Goal: Task Accomplishment & Management: Use online tool/utility

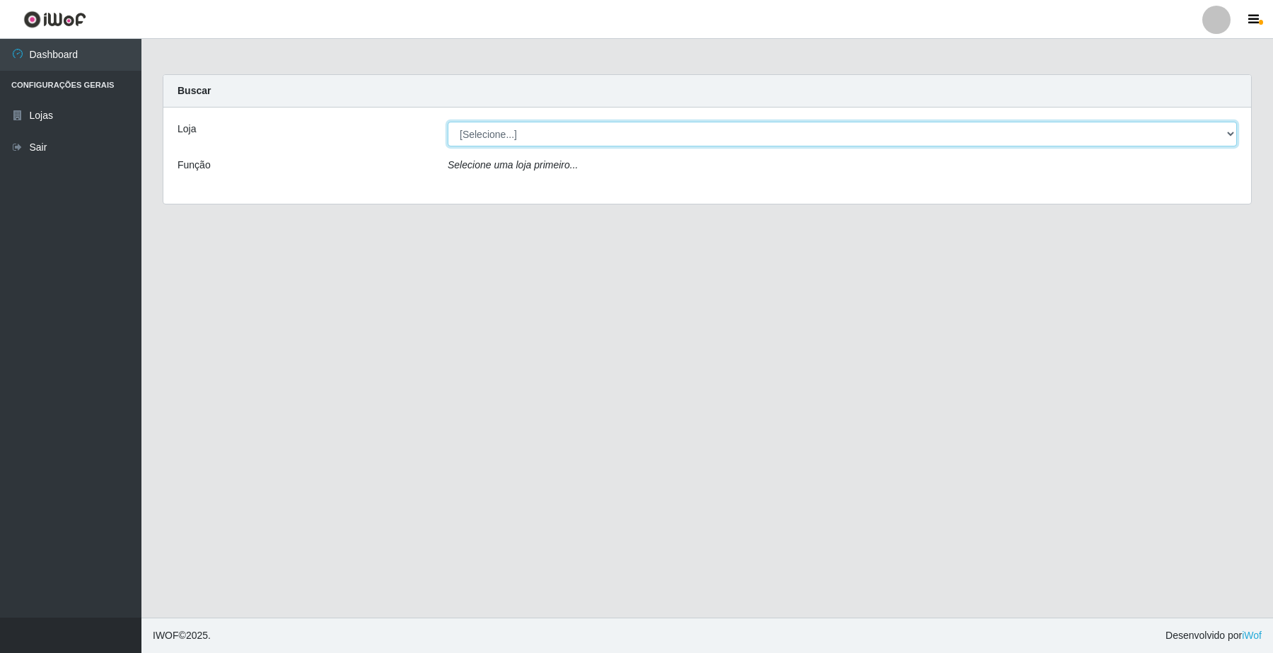
click at [492, 129] on select "[Selecione...] O Filezão - Centenário" at bounding box center [842, 134] width 789 height 25
select select "203"
click at [448, 122] on select "[Selecione...] O Filezão - Centenário" at bounding box center [842, 134] width 789 height 25
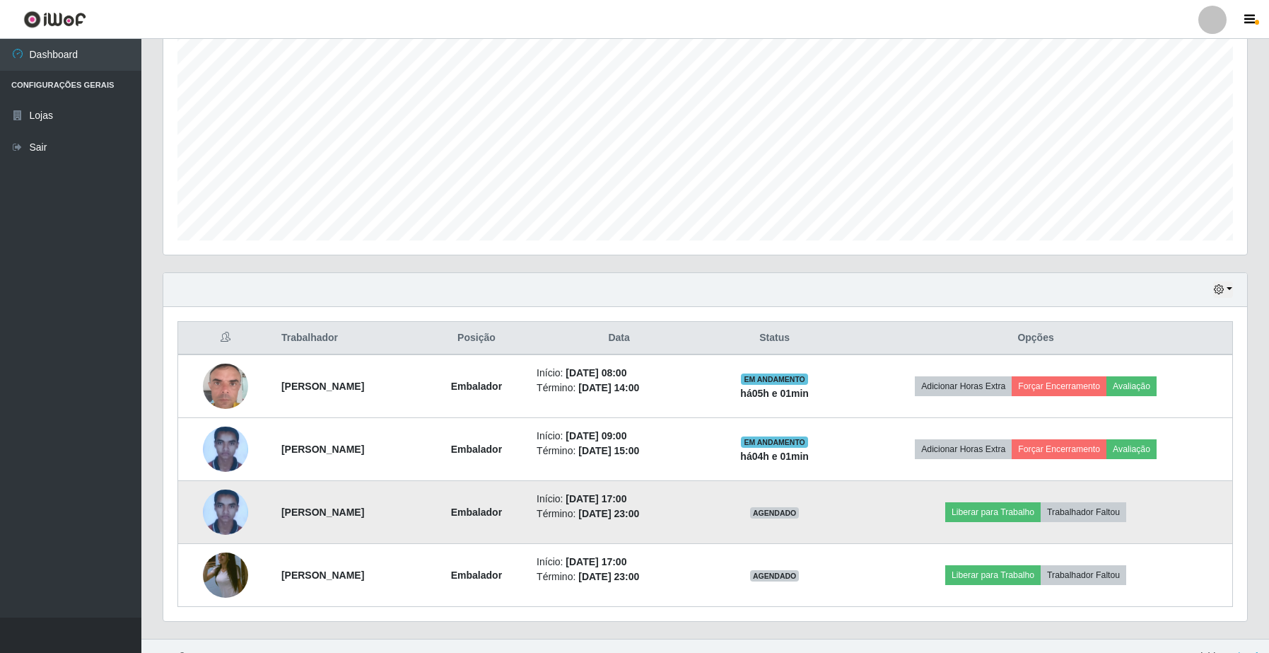
scroll to position [288, 0]
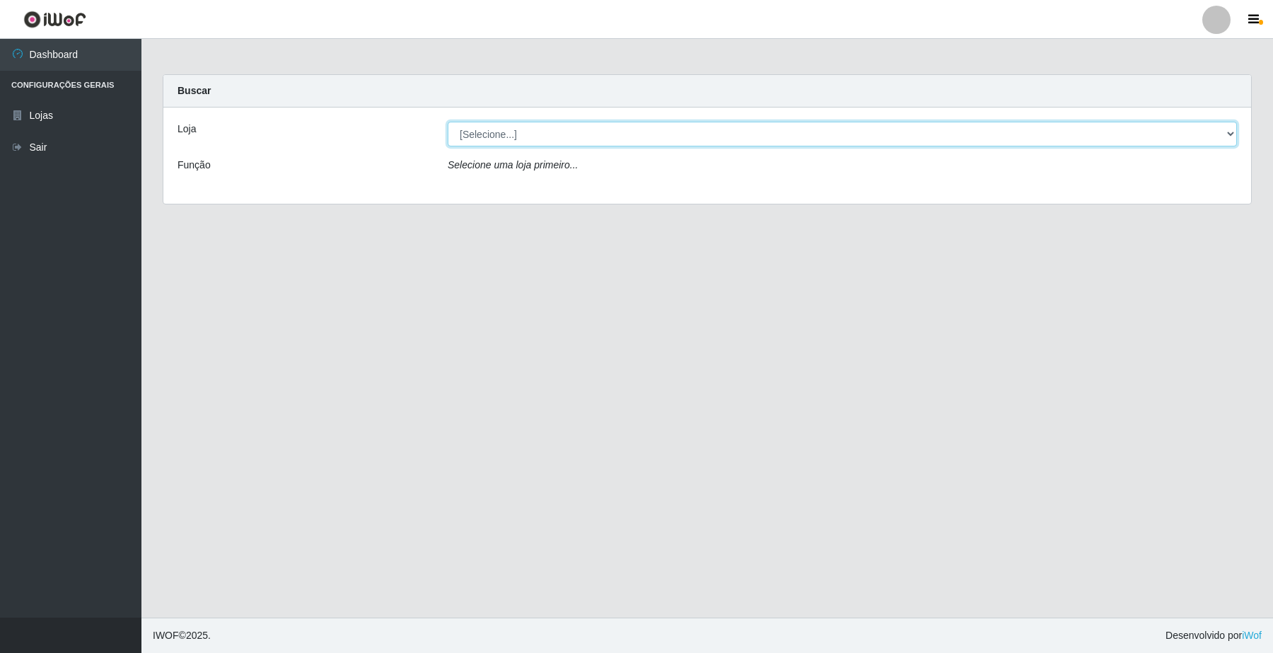
click at [517, 128] on select "[Selecione...] O Filezão - Centenário" at bounding box center [842, 134] width 789 height 25
select select "203"
click at [448, 122] on select "[Selecione...] O Filezão - Centenário" at bounding box center [842, 134] width 789 height 25
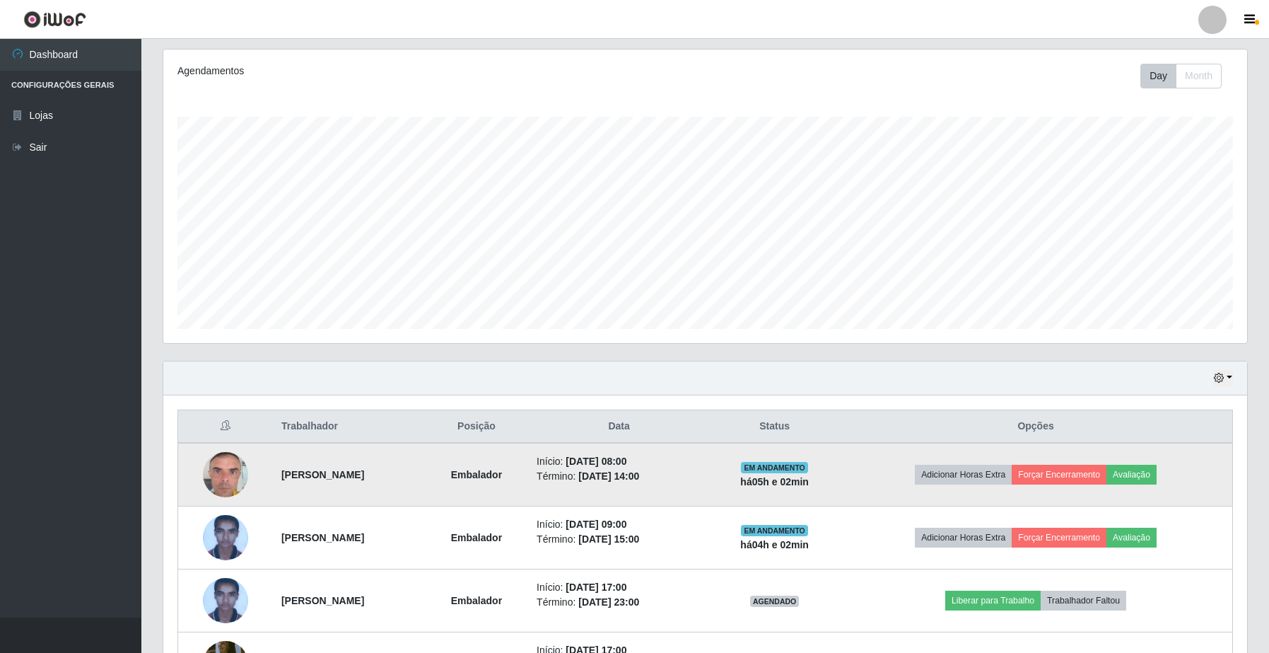
scroll to position [288, 0]
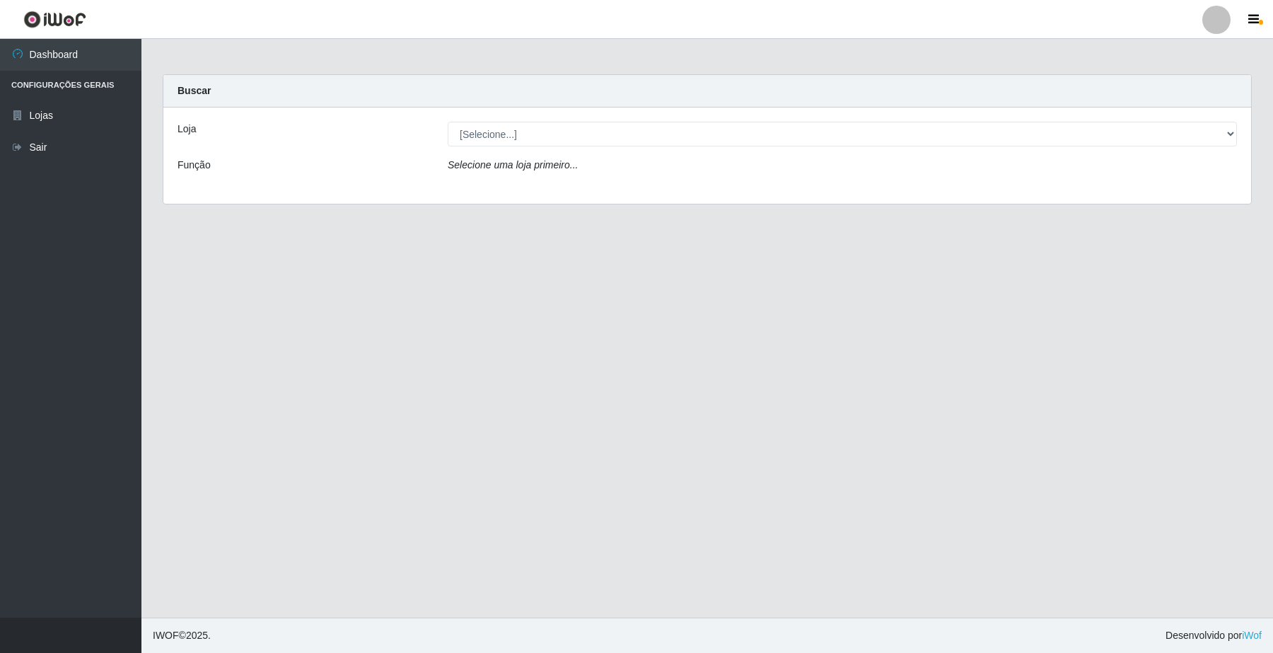
click at [541, 174] on div "Selecione uma loja primeiro..." at bounding box center [842, 168] width 810 height 21
click at [566, 159] on icon "Selecione uma loja primeiro..." at bounding box center [513, 164] width 130 height 11
click at [585, 147] on div "Loja [Selecione...] O Filezão - Centenário Função Selecione uma loja primeiro..." at bounding box center [707, 155] width 1088 height 96
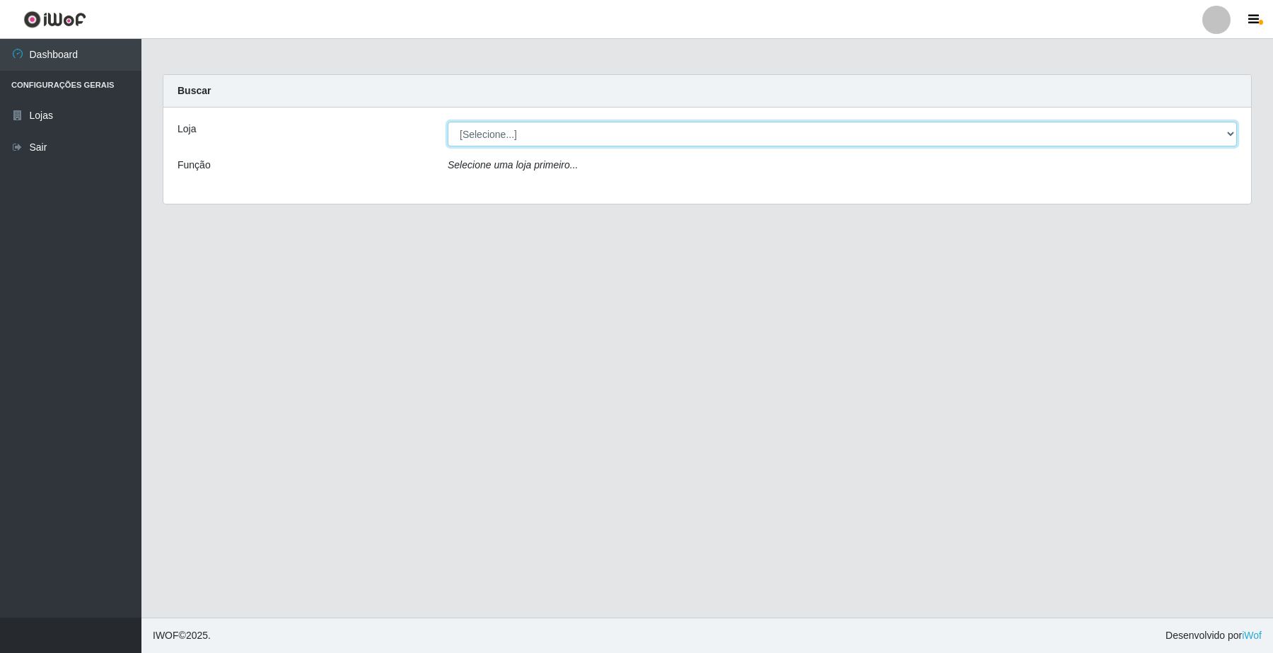
click at [599, 139] on select "[Selecione...] O Filezão - Centenário" at bounding box center [842, 134] width 789 height 25
select select "203"
click at [448, 122] on select "[Selecione...] O Filezão - Centenário" at bounding box center [842, 134] width 789 height 25
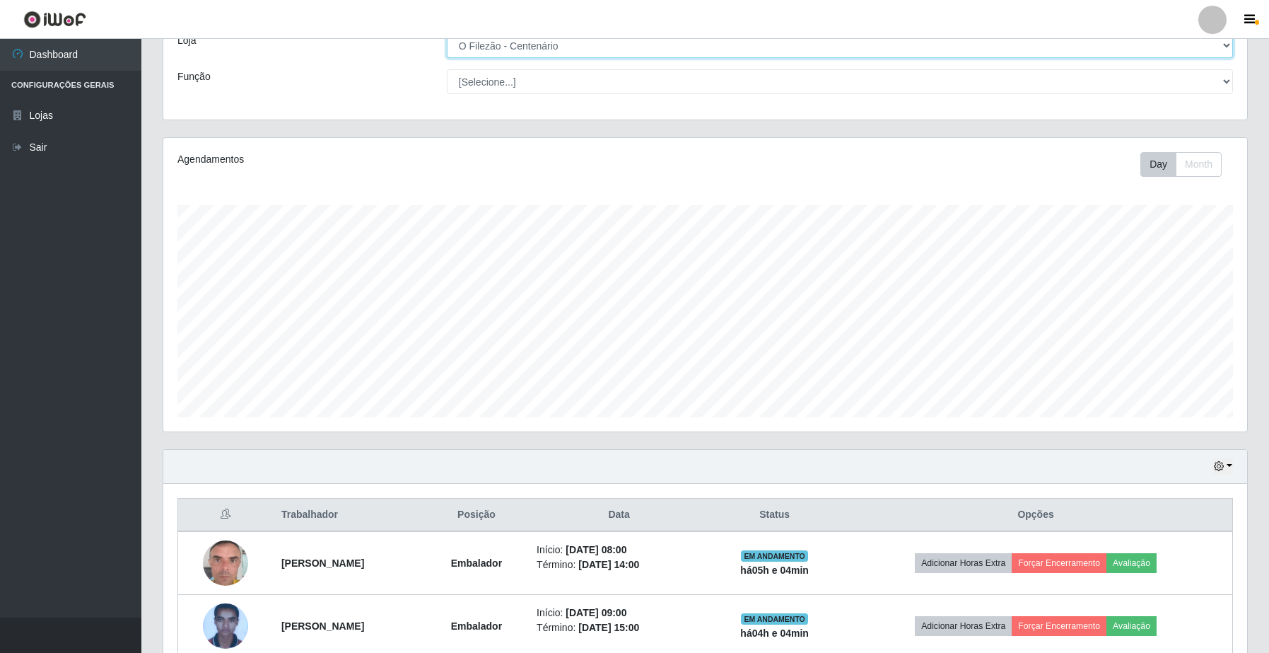
scroll to position [288, 0]
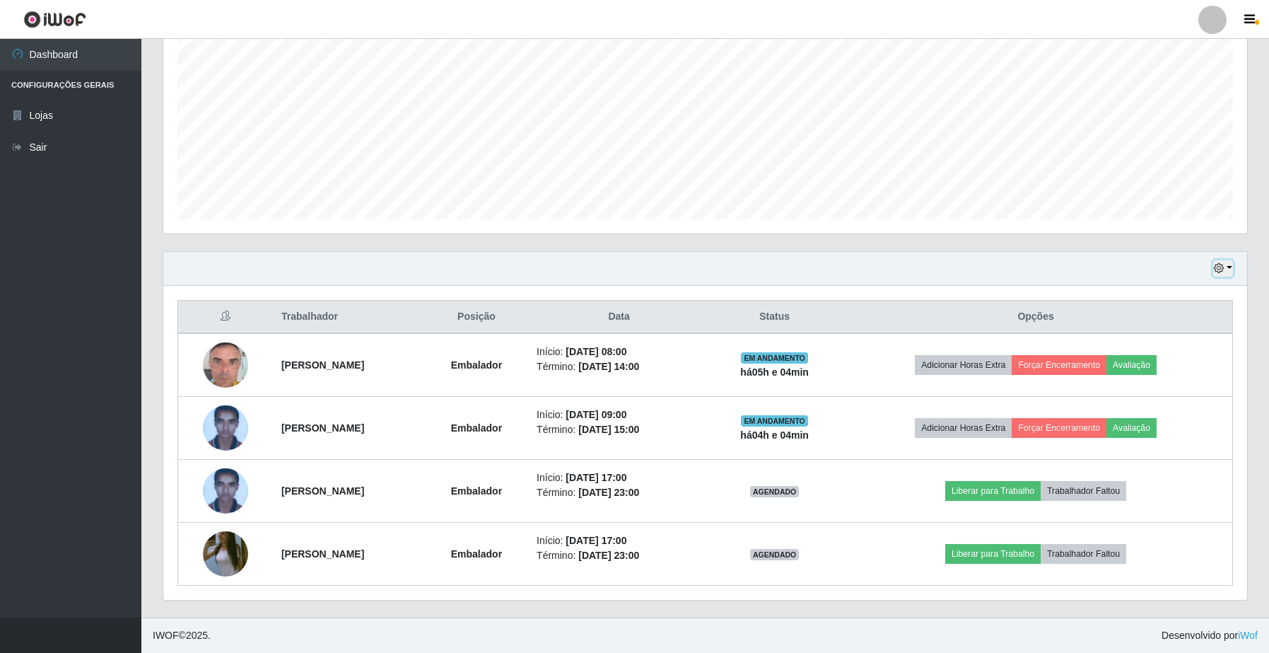
click at [1221, 264] on icon "button" at bounding box center [1219, 268] width 10 height 10
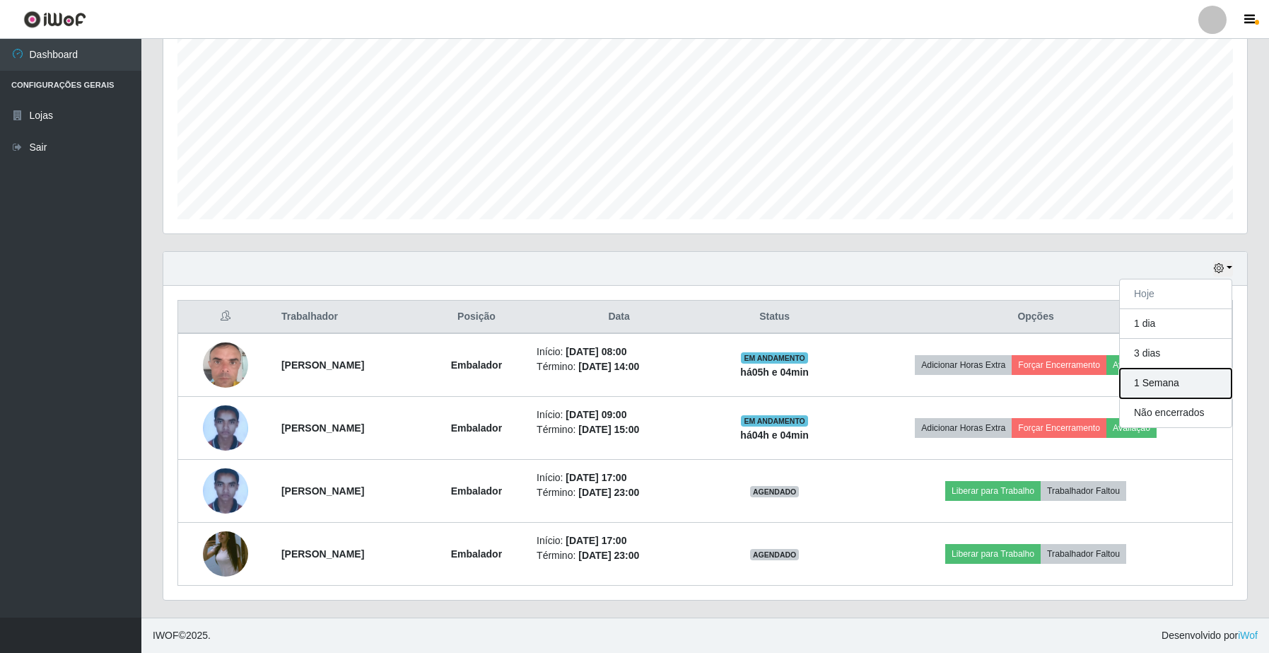
click at [1139, 382] on button "1 Semana" at bounding box center [1176, 383] width 112 height 30
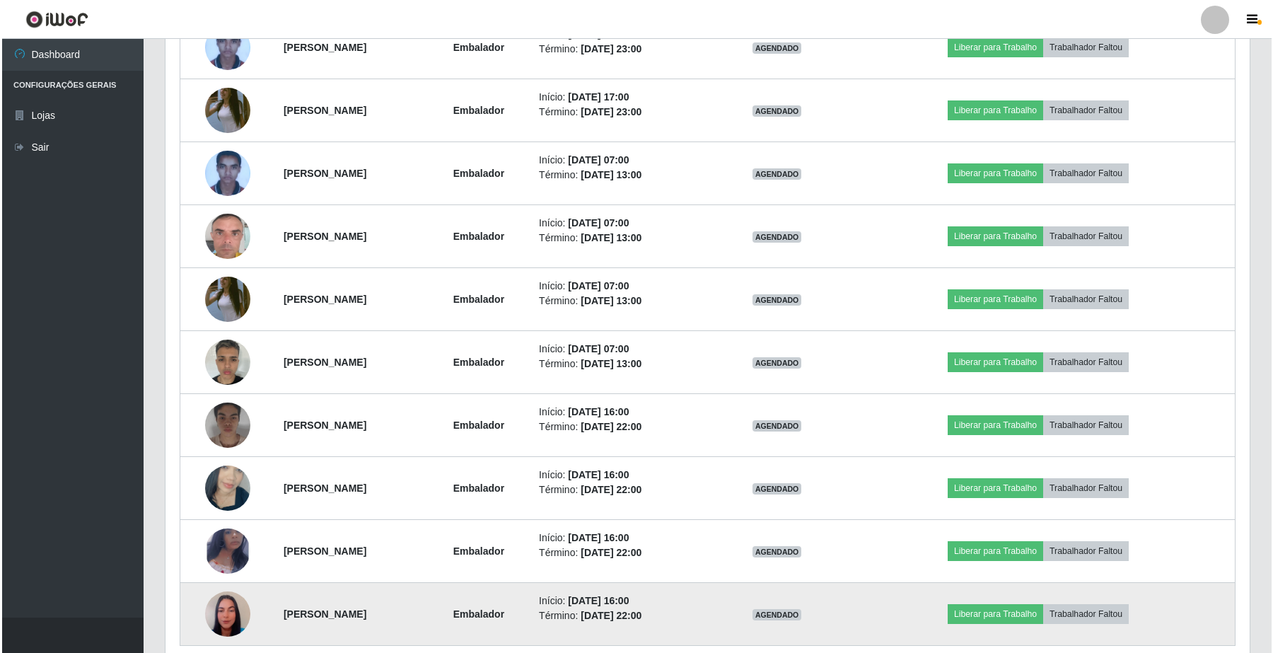
scroll to position [793, 0]
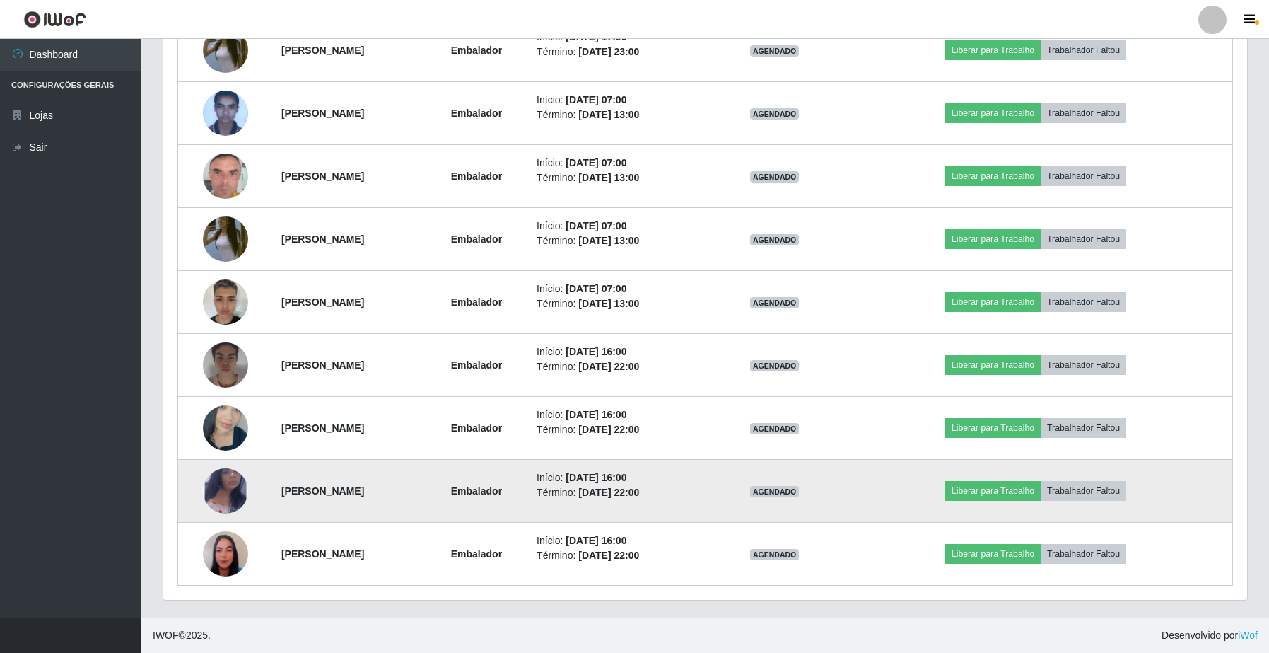
click at [220, 489] on img at bounding box center [225, 491] width 45 height 74
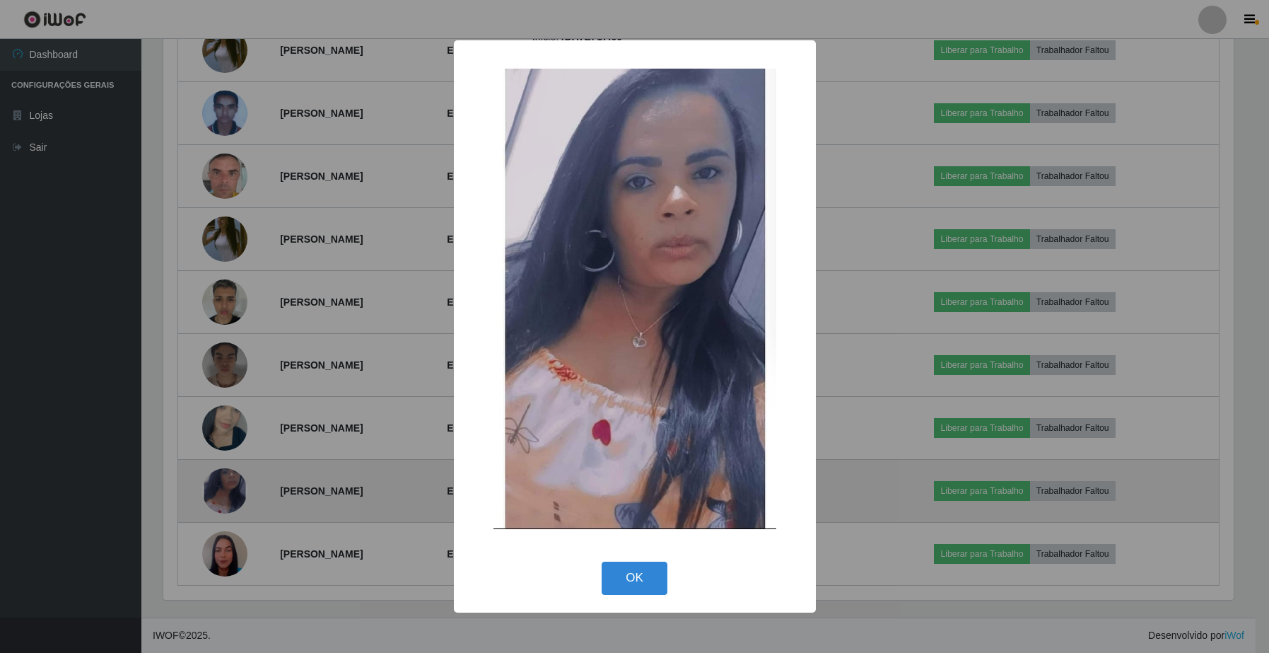
scroll to position [294, 1074]
click at [220, 489] on div "× OK Cancel" at bounding box center [636, 326] width 1273 height 653
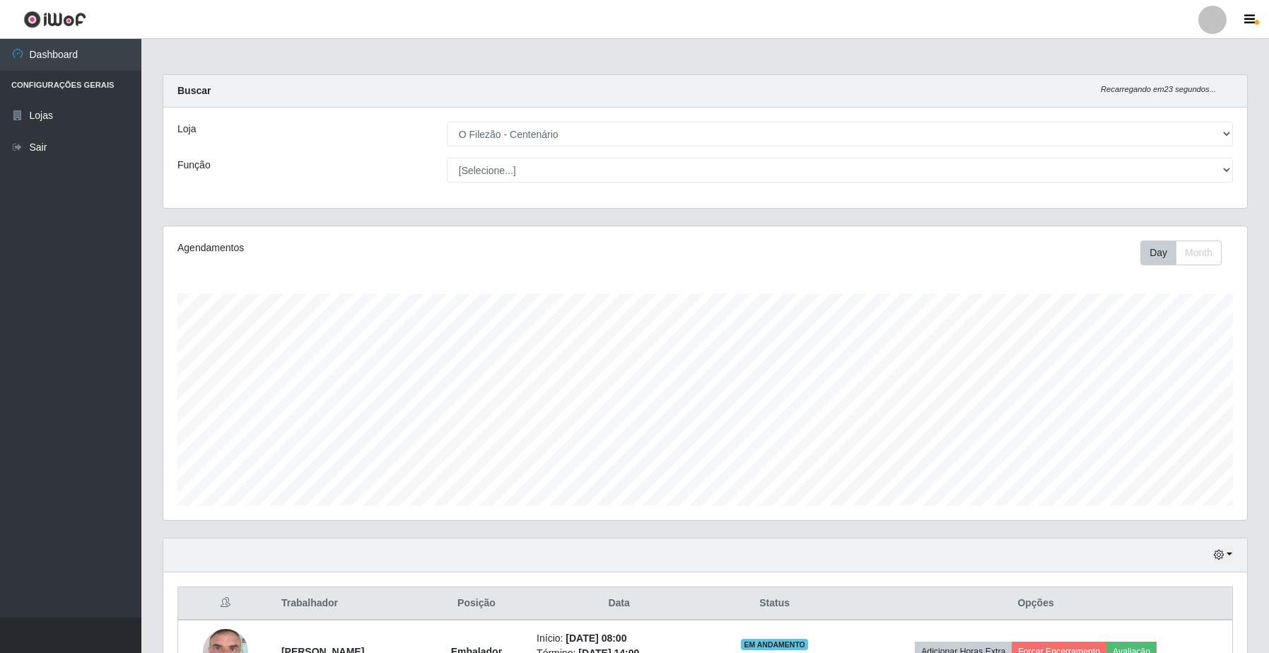
scroll to position [354, 0]
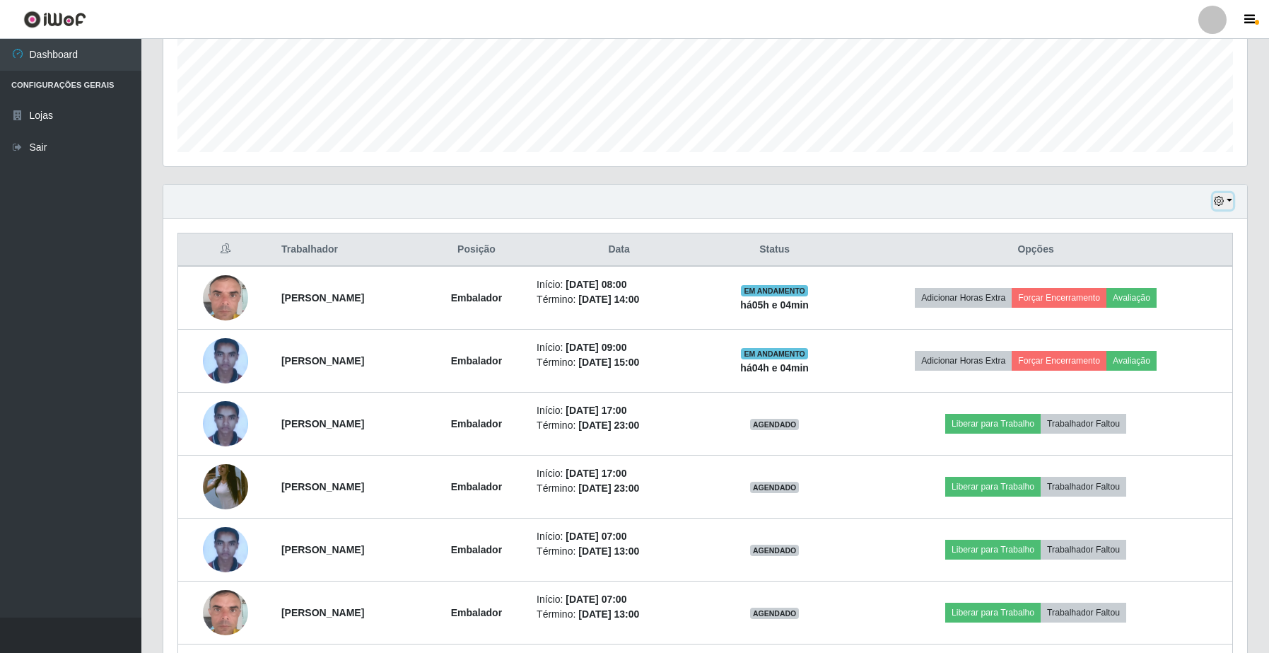
click at [1227, 197] on button "button" at bounding box center [1224, 201] width 20 height 16
click at [1192, 234] on button "Hoje" at bounding box center [1176, 227] width 112 height 30
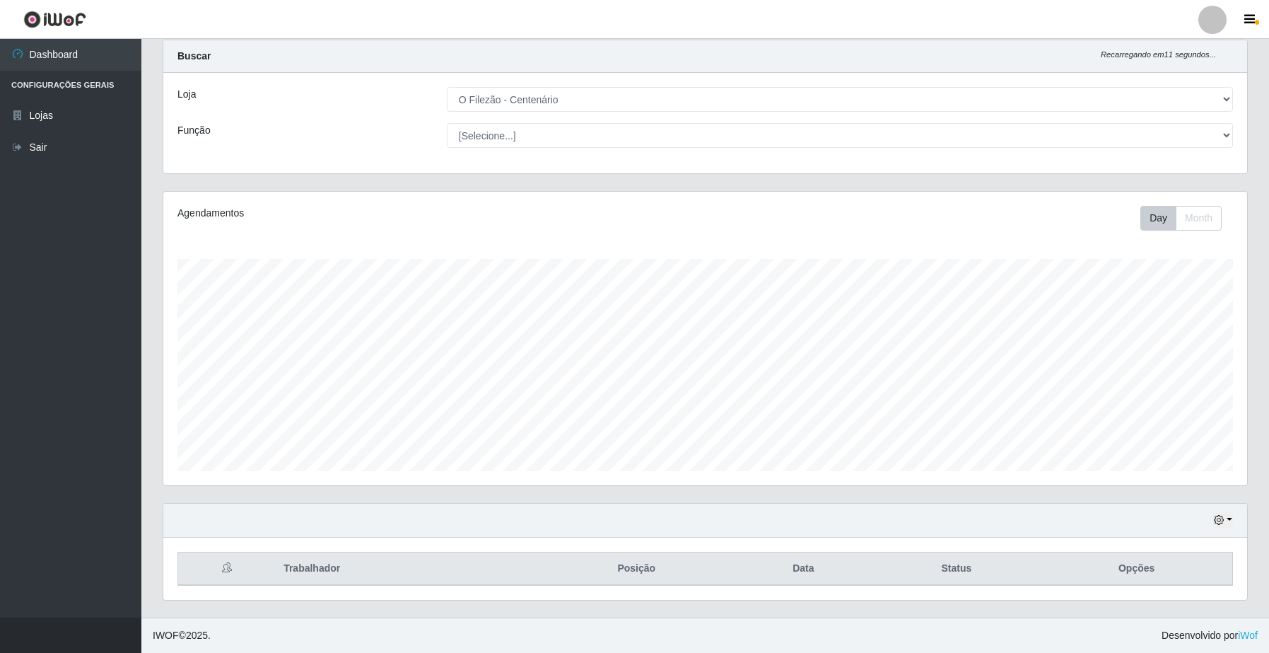
scroll to position [288, 0]
